Goal: Transaction & Acquisition: Download file/media

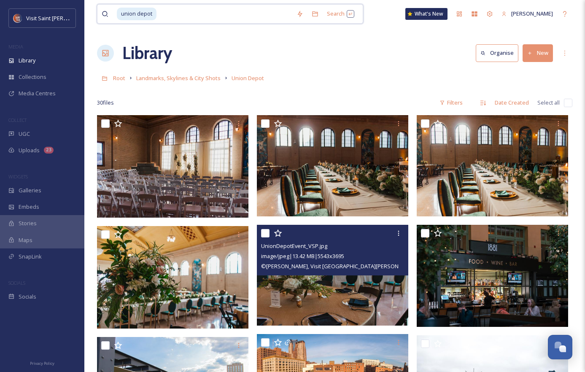
click at [193, 14] on input at bounding box center [224, 14] width 135 height 19
type input "u"
type input "cinco"
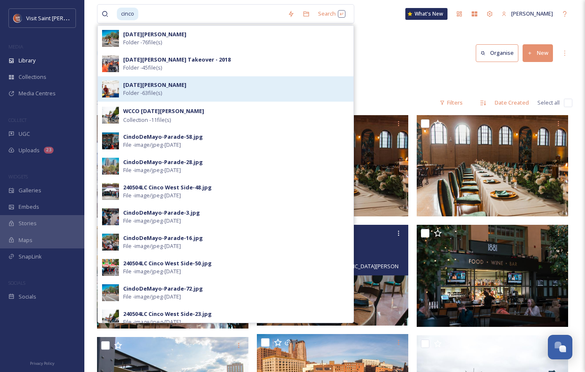
click at [180, 92] on div "[DATE][PERSON_NAME] Folder - 63 file(s)" at bounding box center [236, 89] width 226 height 16
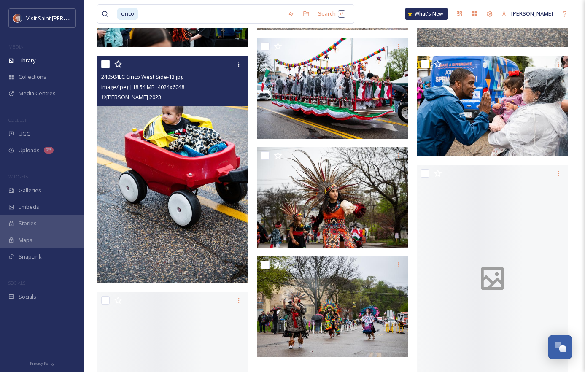
scroll to position [3124, 0]
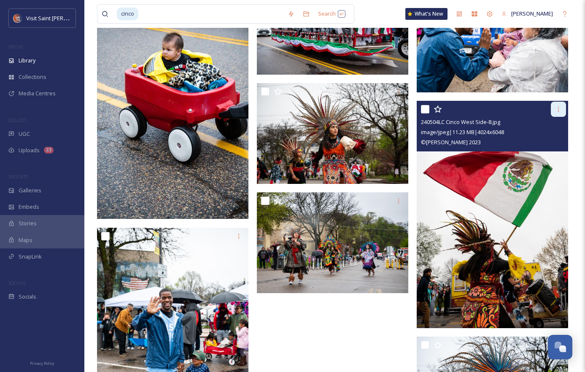
click at [561, 111] on icon at bounding box center [558, 109] width 7 height 7
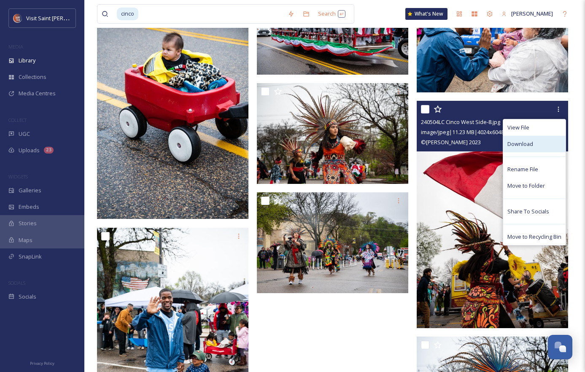
click at [552, 148] on div "Download" at bounding box center [535, 144] width 62 height 16
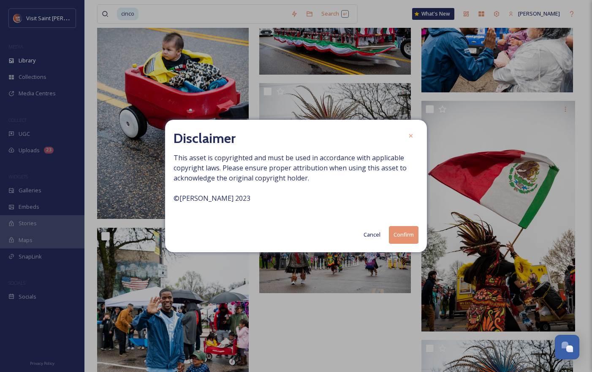
click at [405, 230] on button "Confirm" at bounding box center [404, 234] width 30 height 17
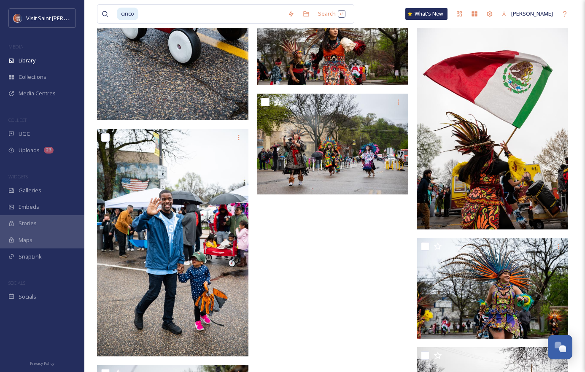
scroll to position [3208, 0]
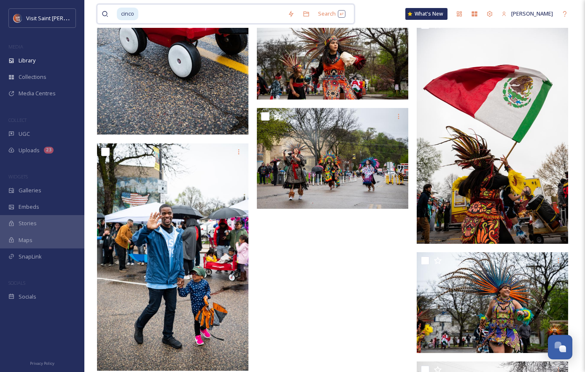
click at [176, 16] on input at bounding box center [211, 14] width 144 height 19
type input "c"
type input "art crawl"
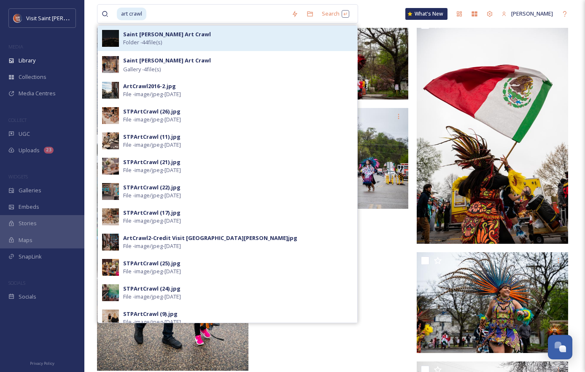
click at [193, 45] on div "Saint [PERSON_NAME] Art Crawl Folder - 44 file(s)" at bounding box center [238, 38] width 230 height 16
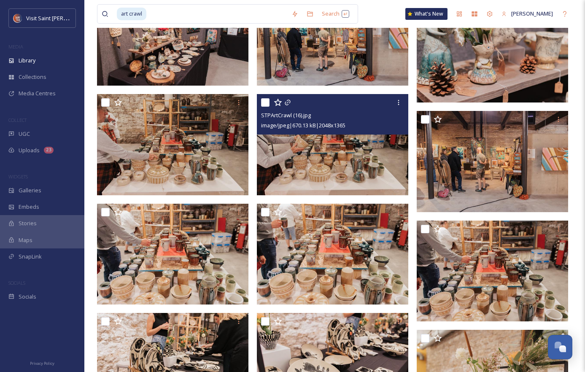
scroll to position [422, 0]
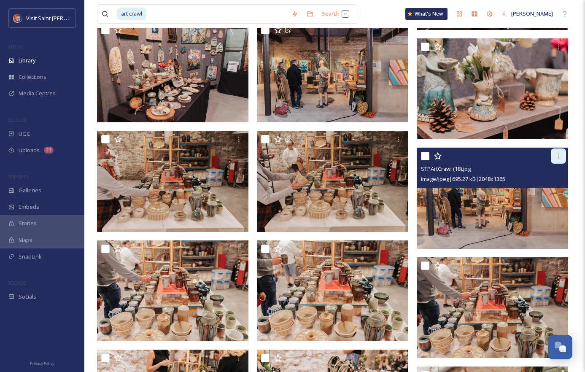
click at [561, 159] on icon at bounding box center [558, 156] width 7 height 7
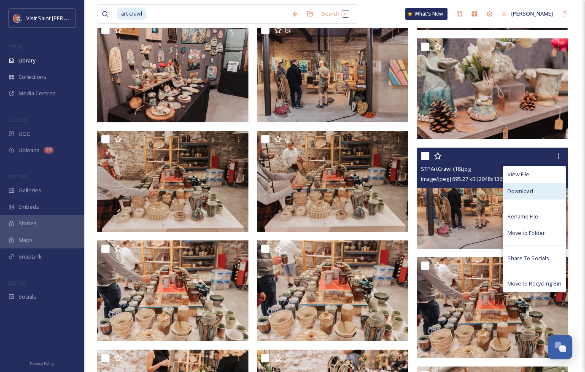
click at [533, 191] on span "Download" at bounding box center [521, 191] width 26 height 8
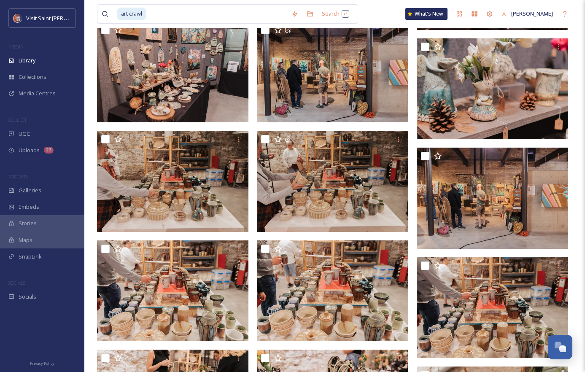
click at [4, 50] on div "MEDIA" at bounding box center [42, 46] width 84 height 11
click at [211, 22] on input at bounding box center [217, 14] width 140 height 19
type input "a"
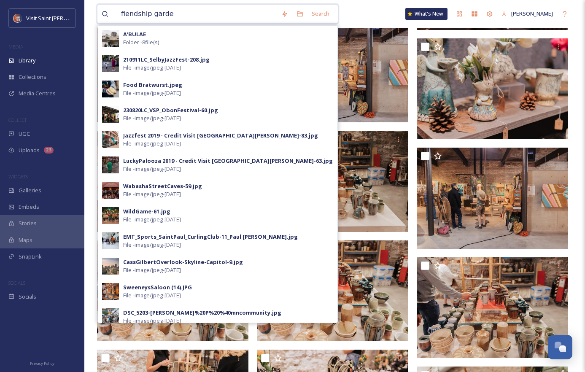
type input "fiendship garden"
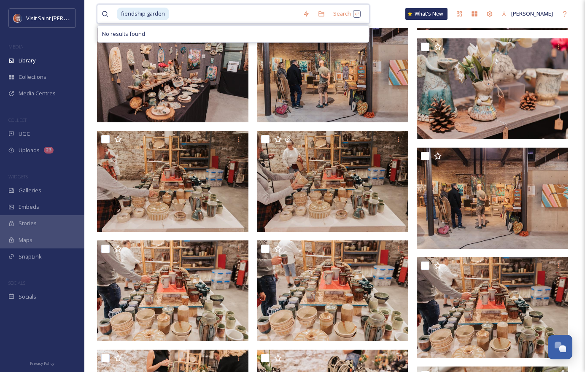
drag, startPoint x: 201, startPoint y: 18, endPoint x: 171, endPoint y: 11, distance: 31.2
click at [181, 15] on input at bounding box center [234, 14] width 129 height 19
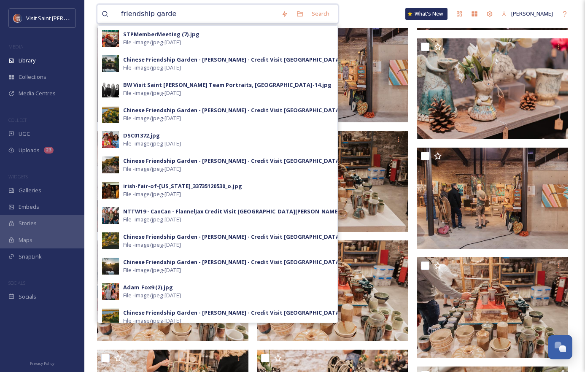
type input "friendship garden"
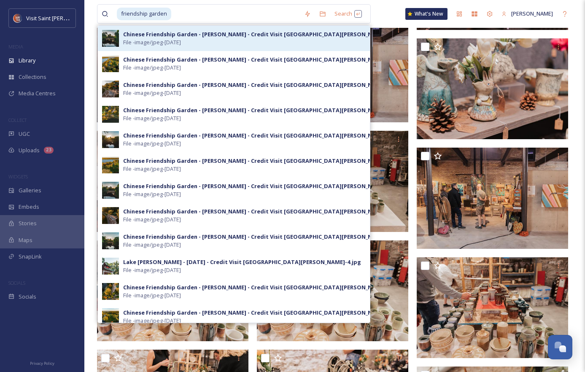
click at [243, 35] on div "Chinese Friendship Garden - [PERSON_NAME] - Credit Visit [GEOGRAPHIC_DATA][PERS…" at bounding box center [264, 34] width 282 height 8
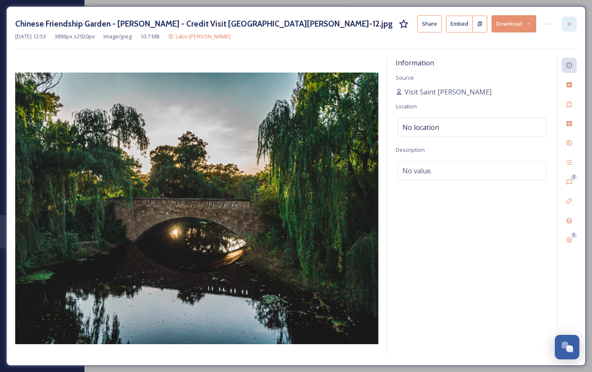
click at [566, 22] on icon at bounding box center [569, 24] width 7 height 7
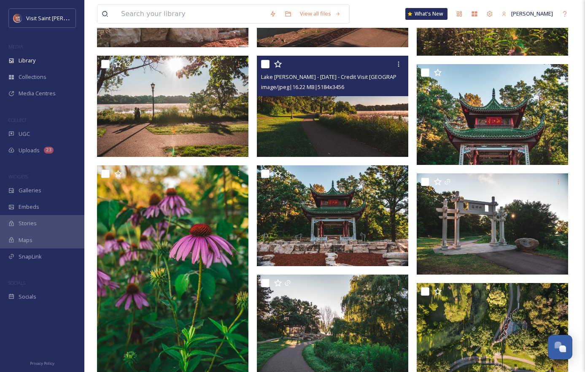
scroll to position [380, 0]
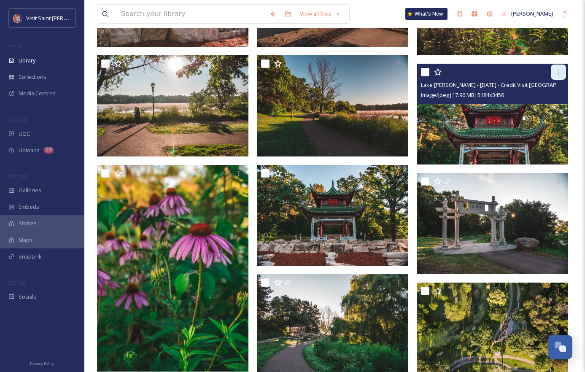
click at [559, 73] on icon at bounding box center [558, 72] width 7 height 7
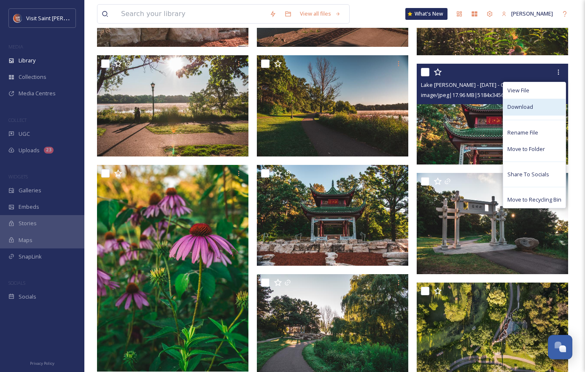
click at [540, 105] on div "Download" at bounding box center [535, 107] width 62 height 16
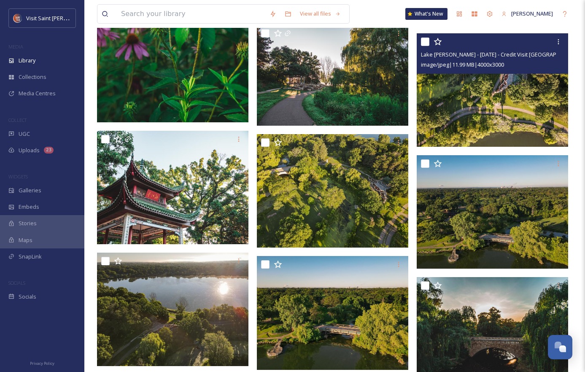
scroll to position [675, 0]
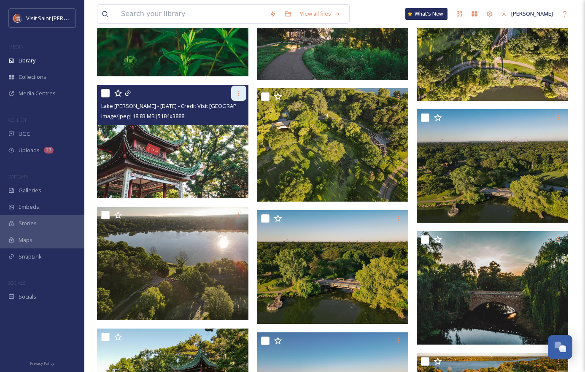
click at [236, 96] on icon at bounding box center [239, 93] width 7 height 7
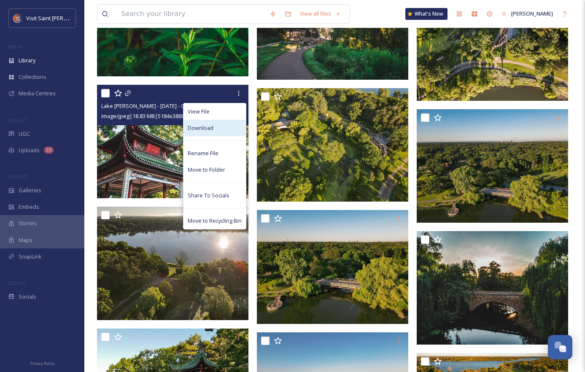
click at [230, 127] on div "Download" at bounding box center [215, 128] width 62 height 16
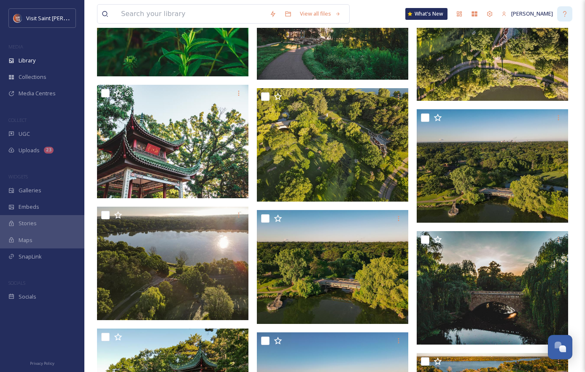
drag, startPoint x: 582, startPoint y: 19, endPoint x: 572, endPoint y: 16, distance: 11.2
click at [161, 18] on input at bounding box center [191, 14] width 149 height 19
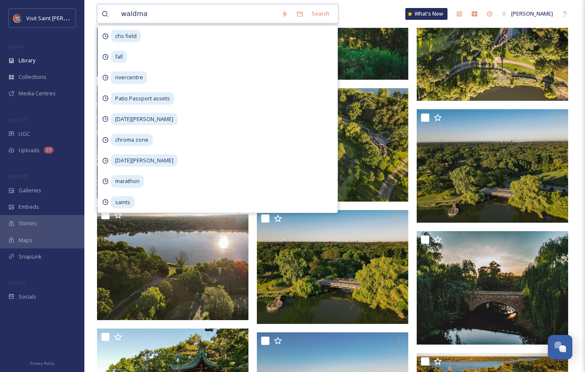
type input "[PERSON_NAME]"
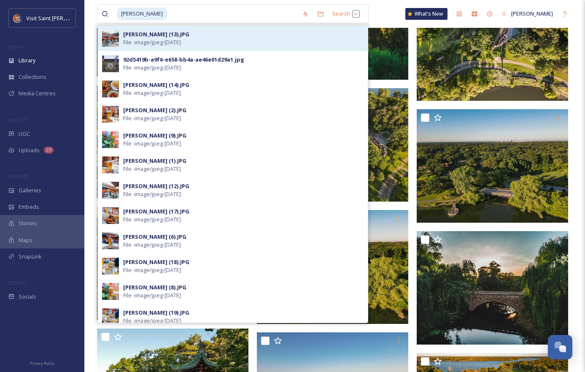
click at [208, 38] on div "[PERSON_NAME] (13).JPG File - image/jpeg - [DATE]" at bounding box center [243, 38] width 241 height 16
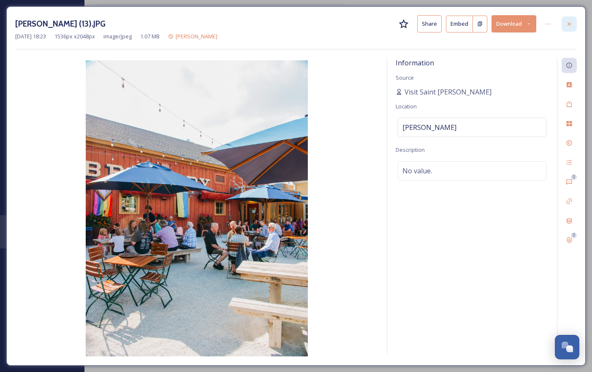
click at [568, 21] on icon at bounding box center [569, 24] width 7 height 7
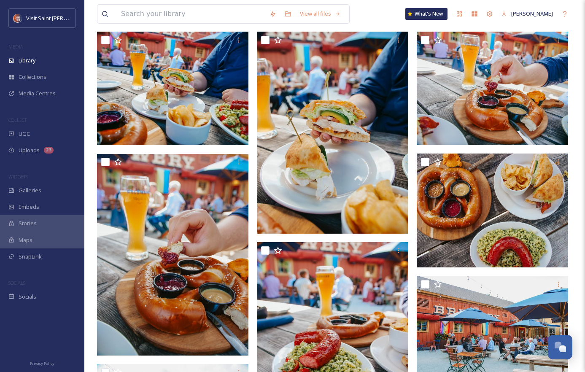
scroll to position [127, 0]
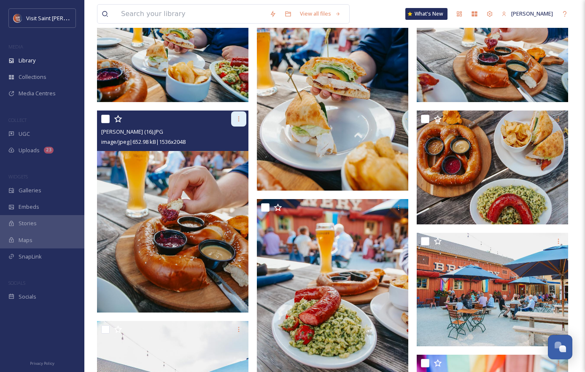
click at [235, 118] on div at bounding box center [238, 118] width 15 height 15
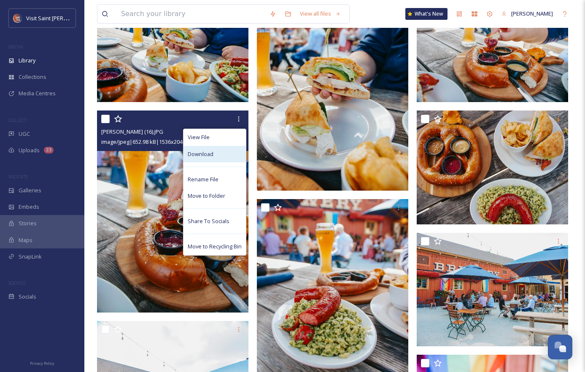
click at [231, 154] on div "Download" at bounding box center [215, 154] width 62 height 16
